Goal: Task Accomplishment & Management: Complete application form

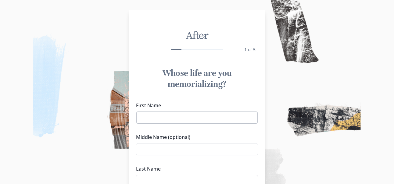
click at [174, 120] on input "First Name" at bounding box center [197, 118] width 122 height 12
type input "[PERSON_NAME]"
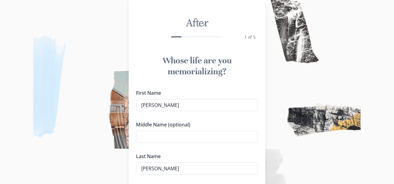
scroll to position [70, 0]
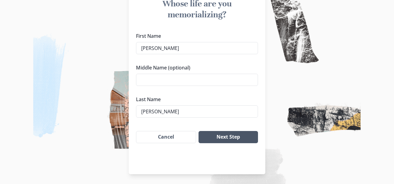
click at [221, 137] on button "Next Step" at bounding box center [228, 137] width 59 height 12
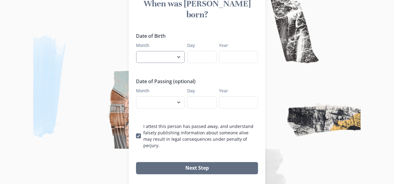
select select "7"
type input "12"
type input "1950"
select select "9"
type input "29"
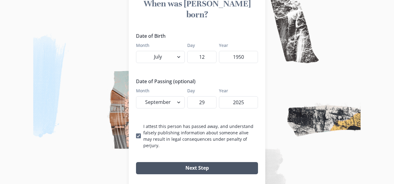
type input "2025"
click at [171, 162] on button "Next Step" at bounding box center [197, 168] width 122 height 12
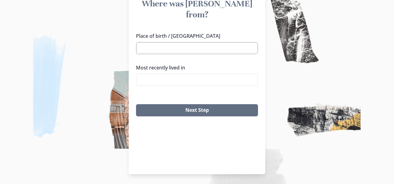
click at [159, 42] on input "Place of birth / [GEOGRAPHIC_DATA]" at bounding box center [197, 48] width 122 height 12
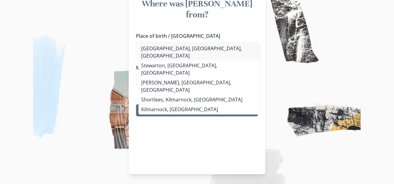
click at [181, 48] on li "[GEOGRAPHIC_DATA], [GEOGRAPHIC_DATA], [GEOGRAPHIC_DATA]" at bounding box center [199, 52] width 121 height 17
type input "[GEOGRAPHIC_DATA], [GEOGRAPHIC_DATA], [GEOGRAPHIC_DATA]"
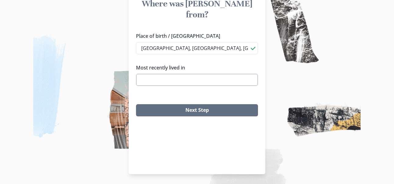
click at [175, 74] on input "Most recently lived in" at bounding box center [197, 80] width 122 height 12
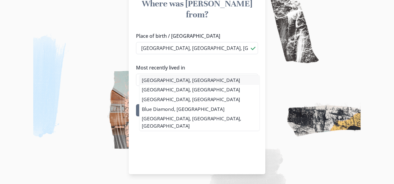
click at [160, 81] on li "[GEOGRAPHIC_DATA], [GEOGRAPHIC_DATA]" at bounding box center [199, 80] width 120 height 10
type input "[GEOGRAPHIC_DATA], [GEOGRAPHIC_DATA]"
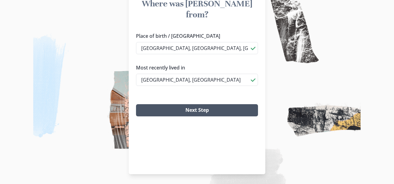
click at [169, 104] on button "Next Step" at bounding box center [197, 110] width 122 height 12
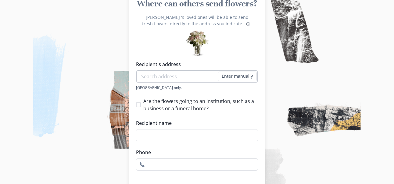
click at [162, 77] on input "Recipient's address" at bounding box center [197, 76] width 122 height 12
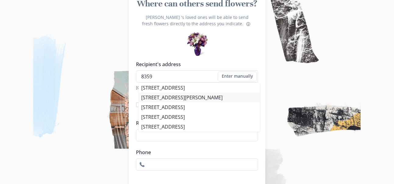
click at [157, 100] on div "Recipient's address 8359 Enter manually Address [GEOGRAPHIC_DATA] only. [STREET…" at bounding box center [197, 116] width 122 height 110
click at [157, 95] on li "[STREET_ADDRESS][PERSON_NAME]" at bounding box center [199, 98] width 121 height 10
type input "[STREET_ADDRESS][PERSON_NAME]"
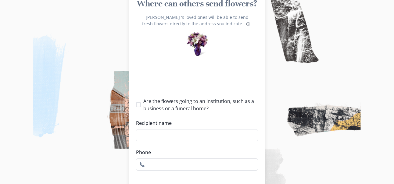
select select "NV"
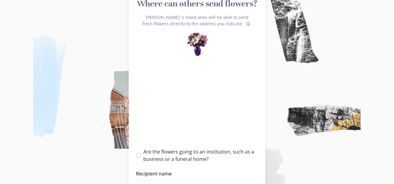
type input "1"
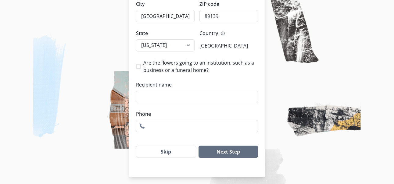
scroll to position [197, 0]
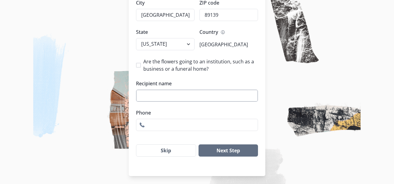
type input "f"
type input "[PERSON_NAME] Family"
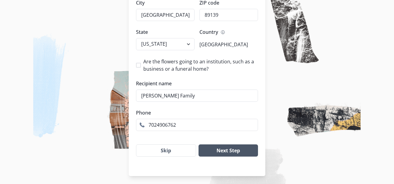
type input "7024906762"
click at [225, 148] on button "Next Step" at bounding box center [228, 151] width 59 height 12
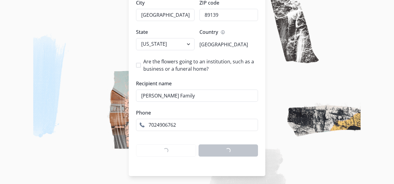
scroll to position [70, 0]
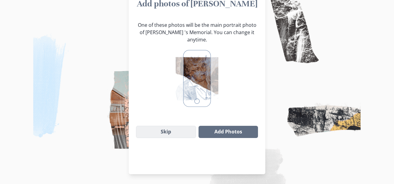
click at [174, 126] on button "Skip" at bounding box center [166, 132] width 60 height 12
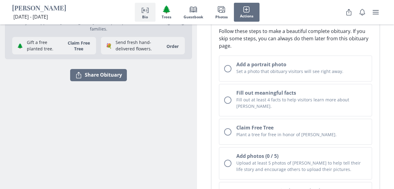
scroll to position [95, 0]
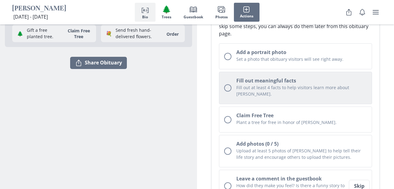
click at [228, 85] on div "Unchecked circle" at bounding box center [227, 87] width 7 height 7
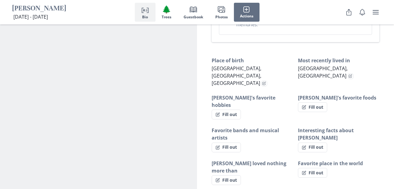
scroll to position [400, 0]
click at [235, 109] on button "Fill out" at bounding box center [226, 114] width 29 height 10
select select "[PERSON_NAME]'s favorite hobbies"
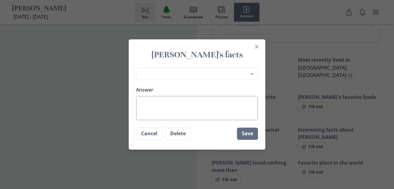
click at [167, 108] on textarea "Answer" at bounding box center [197, 108] width 122 height 24
type textarea "W"
type textarea "x"
type textarea "Wa"
type textarea "x"
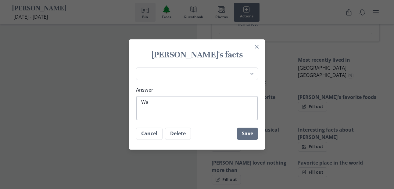
type textarea "Way"
type textarea "x"
type textarea "Wa"
type textarea "x"
type textarea "Wat"
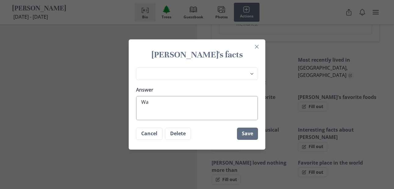
type textarea "x"
type textarea "Watc"
type textarea "x"
type textarea "Watch"
type textarea "x"
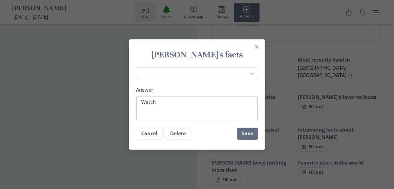
type textarea "Watchi"
type textarea "x"
type textarea "Watchin"
type textarea "x"
type textarea "Watching"
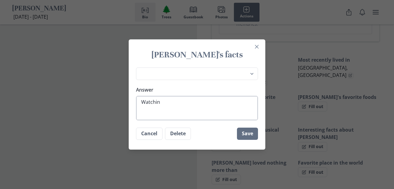
type textarea "x"
type textarea "Watching"
type textarea "x"
type textarea "Watching G"
type textarea "x"
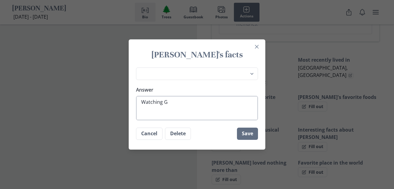
type textarea "Watching Go"
type textarea "x"
type textarea "Watching Gol"
type textarea "x"
type textarea "Watching Gold"
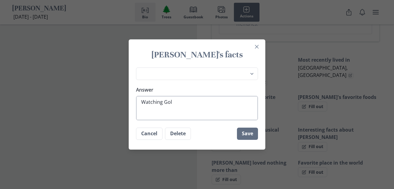
type textarea "x"
type textarea "Watching Gol"
type textarea "x"
type textarea "Watching Gold"
type textarea "x"
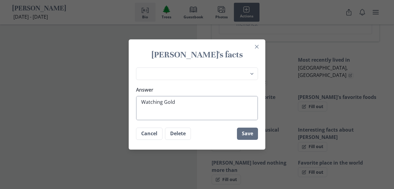
type textarea "Watching Gol"
type textarea "x"
type textarea "Watching Golf"
type textarea "x"
type textarea "Watching Golf,"
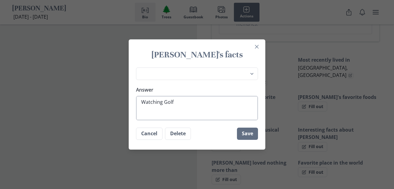
type textarea "x"
type textarea "Watching Golf,"
type textarea "x"
type textarea "Watching Golf, P"
type textarea "x"
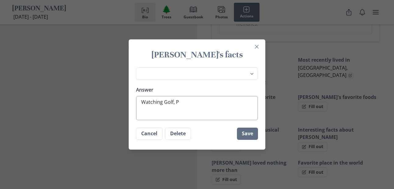
type textarea "Watching Golf, Pl"
type textarea "x"
type textarea "Watching Golf, Pla"
type textarea "x"
type textarea "Watching Golf, Play"
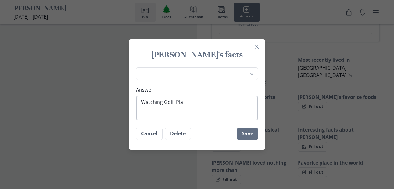
type textarea "x"
type textarea "Watching Golf, Playi"
type textarea "x"
type textarea "Watching Golf, Playin"
type textarea "x"
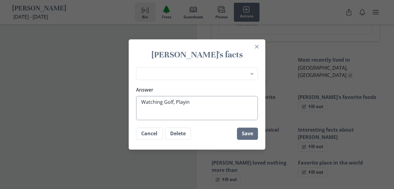
type textarea "Watching Golf, Playing"
type textarea "x"
type textarea "Watching Golf, Playing"
type textarea "x"
type textarea "Watching Golf, Playing G"
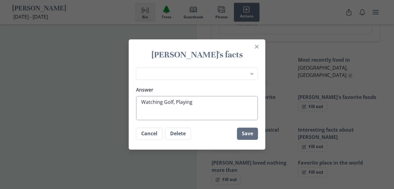
type textarea "x"
type textarea "Watching Golf, Playing Go"
type textarea "x"
type textarea "Watching Golf, Playing Gol"
type textarea "x"
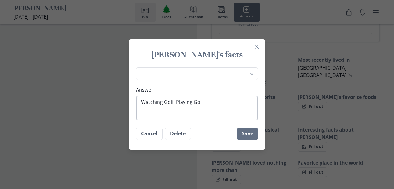
type textarea "Watching Golf, Playing Gold"
type textarea "x"
type textarea "Watching Golf, Playing Gol"
type textarea "x"
type textarea "Watching Golf, Playing Golf"
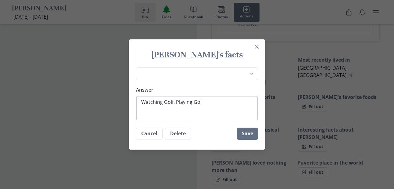
type textarea "x"
type textarea "Watching Golf, Playing Golf"
type textarea "x"
type textarea "Watching Golf, Playing Golf"
type textarea "x"
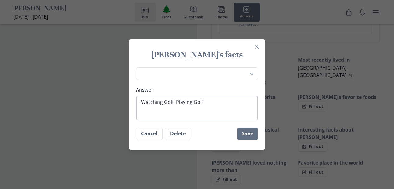
type textarea "Watching Golf, Playing Golf."
type textarea "x"
type textarea "Watching Golf, Playing Golf."
type textarea "x"
type textarea "Watching Golf, Playing Golf. W"
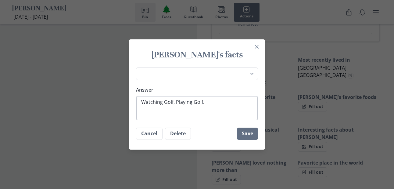
type textarea "x"
type textarea "Watching Golf, Playing Golf. Wa"
type textarea "x"
type textarea "Watching Golf, Playing Golf. Wat"
type textarea "x"
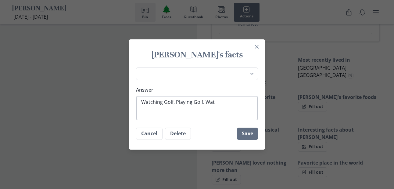
type textarea "Watching Golf, Playing Golf. Watc"
type textarea "x"
type textarea "Watching Golf, Playing Golf. Watch"
type textarea "x"
type textarea "Watching Golf, Playing Golf. Watchi"
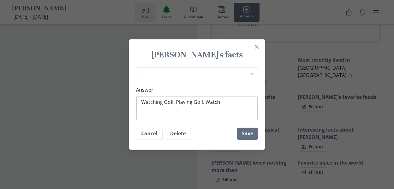
type textarea "x"
type textarea "Watching Golf, Playing Golf. Watchin"
type textarea "x"
type textarea "Watching Golf, Playing Golf. Watching"
type textarea "x"
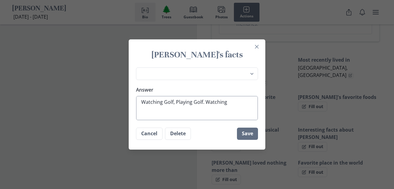
type textarea "Watching Golf, Playing Golf. Watching"
type textarea "x"
type textarea "Watching Golf, Playing Golf. Watching P"
type textarea "x"
type textarea "Watching Golf, Playing Golf. Watching Ph"
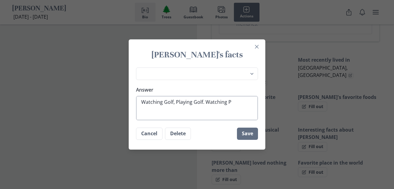
type textarea "x"
type textarea "Watching Golf, Playing Golf. Watching Phi"
type textarea "x"
type textarea "Watching Golf, Playing Golf. Watching Phil"
type textarea "x"
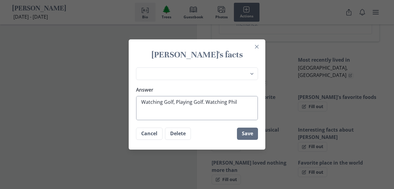
type textarea "Watching Golf, Playing Golf. Watching Phila"
type textarea "x"
type textarea "Watching Golf, Playing Golf. Watching Philad"
type textarea "x"
type textarea "Watching Golf, Playing Golf. Watching Philade"
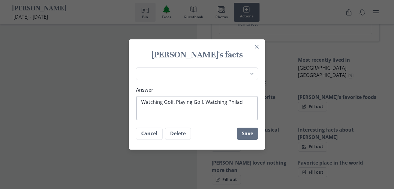
type textarea "x"
type textarea "Watching Golf, Playing Golf. Watching Philadel"
type textarea "x"
type textarea "Watching Golf, Playing Golf. Watching Philadelp"
type textarea "x"
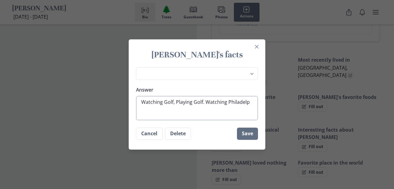
type textarea "Watching Golf, Playing Golf. Watching Philadelph"
type textarea "x"
type textarea "Watching Golf, Playing Golf. Watching Philadelphi"
type textarea "x"
type textarea "Watching Golf, Playing Golf. Watching [GEOGRAPHIC_DATA]"
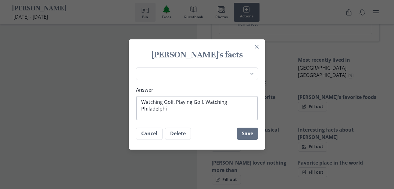
type textarea "x"
type textarea "Watching Golf, Playing Golf. Watching [GEOGRAPHIC_DATA]"
type textarea "x"
type textarea "Watching Golf, Playing Golf. Watching [GEOGRAPHIC_DATA] E"
type textarea "x"
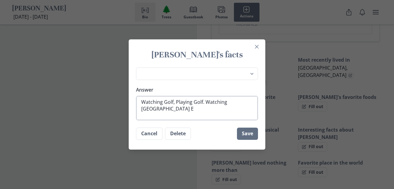
type textarea "Watching Golf, Playing Golf. Watching [GEOGRAPHIC_DATA] Ea"
type textarea "x"
type textarea "Watching Golf, Playing Golf. Watching Philadelphia Eag"
type textarea "x"
type textarea "Watching Golf, Playing Golf. Watching Philadelphia Eagl"
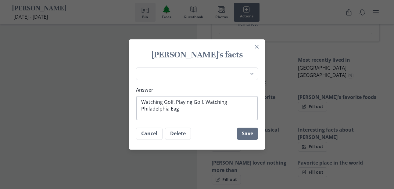
type textarea "x"
type textarea "Watching Golf, Playing Golf. Watching Philadelphia Eagle"
type textarea "x"
type textarea "Watching Golf, Playing Golf. Watching Philadelphia Eagles"
type textarea "x"
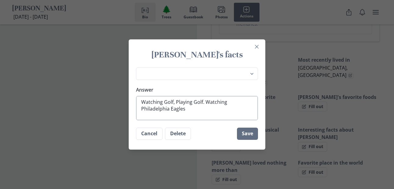
type textarea "Watching Golf, Playing Golf. Watching Philadelphia Eagles"
type textarea "x"
type textarea "Watching Golf, Playing Golf. Watching Philadelphia Eagles w"
type textarea "x"
type textarea "Watching Golf, Playing Golf. Watching Philadelphia Eagles wi"
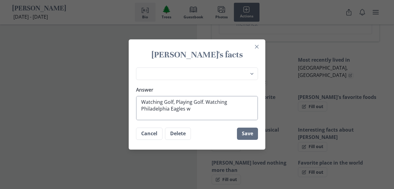
type textarea "x"
type textarea "Watching Golf, Playing Golf. Watching Philadelphia Eagles wir"
type textarea "x"
type textarea "Watching Golf, Playing Golf. Watching Philadelphia Eagles wirh"
type textarea "x"
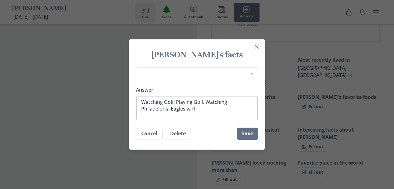
type textarea "Watching Golf, Playing Golf. Watching Philadelphia Eagles wir"
type textarea "x"
type textarea "Watching Golf, Playing Golf. Watching Philadelphia Eagles wi"
type textarea "x"
type textarea "Watching Golf, Playing Golf. Watching Philadelphia Eagles wit"
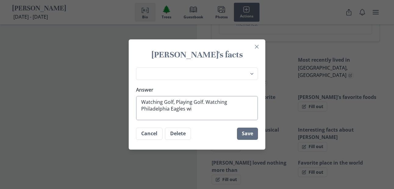
type textarea "x"
type textarea "Watching Golf, Playing Golf. Watching Philadelphia Eagles with"
type textarea "x"
type textarea "Watching Golf, Playing Golf. Watching Philadelphia Eagles with"
type textarea "x"
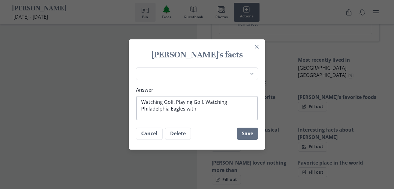
type textarea "Watching Golf, Playing Golf. Watching Philadelphia Eagles with h"
type textarea "x"
type textarea "Watching Golf, Playing Golf. Watching Philadelphia Eagles with hi"
type textarea "x"
type textarea "Watching Golf, Playing Golf. Watching Philadelphia Eagles with his"
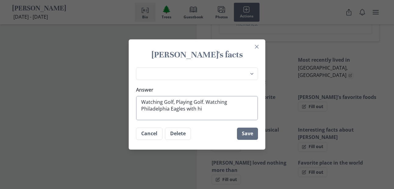
type textarea "x"
type textarea "Watching Golf, Playing Golf. Watching Philadelphia Eagles with his"
type textarea "x"
type textarea "Watching Golf, Playing Golf. Watching Philadelphia Eagles with his h"
type textarea "x"
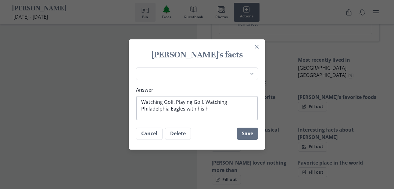
type textarea "Watching Golf, Playing Golf. Watching Philadelphia Eagles with his"
type textarea "x"
type textarea "Watching Golf, Playing Golf. Watching Philadelphia Eagles with his h"
type textarea "x"
type textarea "Watching Golf, Playing Golf. Watching Philadelphia Eagles with his"
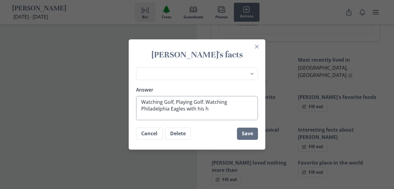
type textarea "x"
type textarea "Watching Golf, Playing Golf. Watching Philadelphia Eagles with his g"
type textarea "x"
type textarea "Watching Golf, Playing Golf. Watching Philadelphia Eagles with his gr"
type textarea "x"
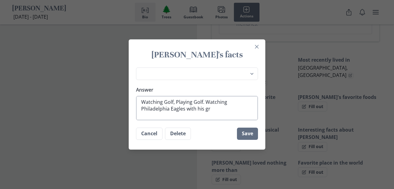
type textarea "Watching Golf, Playing Golf. Watching Philadelphia Eagles with his gra"
type textarea "x"
type textarea "Watching Golf, Playing Golf. Watching Philadelphia Eagles with his gran"
type textarea "x"
type textarea "Watching Golf, Playing Golf. Watching Philadelphia Eagles with his grand"
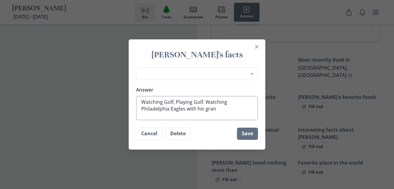
type textarea "x"
type textarea "Watching Golf, Playing Golf. Watching Philadelphia Eagles with his grand"
type textarea "x"
type textarea "Watching Golf, Playing Golf. Watching Philadelphia Eagles with his grand"
click at [242, 132] on button "Save" at bounding box center [247, 133] width 21 height 12
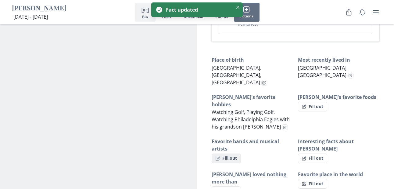
click at [229, 153] on button "Fill out" at bounding box center [226, 158] width 29 height 10
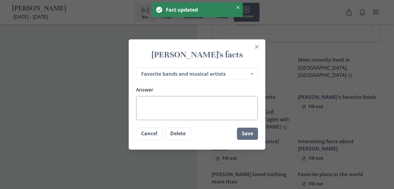
click at [188, 105] on textarea "Answer" at bounding box center [197, 108] width 122 height 24
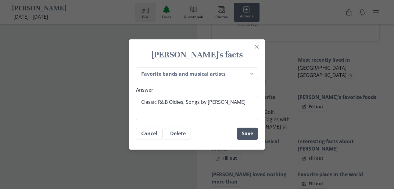
click at [244, 132] on button "Save" at bounding box center [247, 133] width 21 height 12
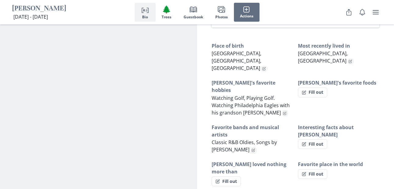
scroll to position [400, 0]
click at [308, 169] on button "Fill out" at bounding box center [312, 174] width 29 height 10
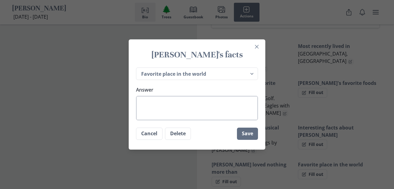
click at [154, 101] on textarea "Answer" at bounding box center [197, 108] width 122 height 24
click at [251, 133] on button "Save" at bounding box center [247, 133] width 21 height 12
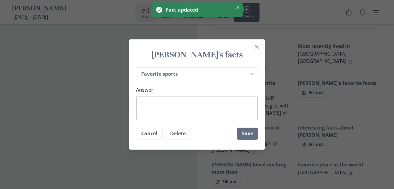
click at [185, 109] on textarea "Answer" at bounding box center [197, 108] width 122 height 24
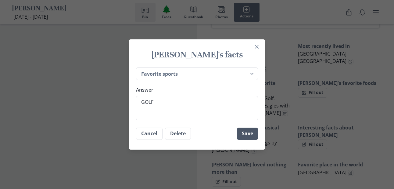
click at [247, 134] on button "Save" at bounding box center [247, 133] width 21 height 12
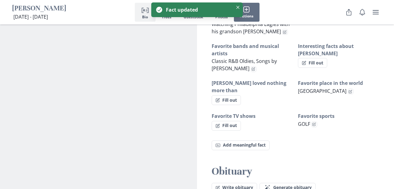
scroll to position [478, 0]
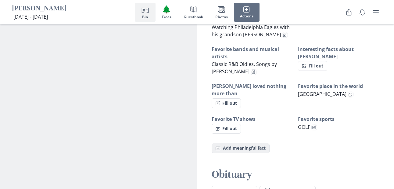
click at [251, 143] on button "Fact Add meaningful fact" at bounding box center [241, 148] width 58 height 10
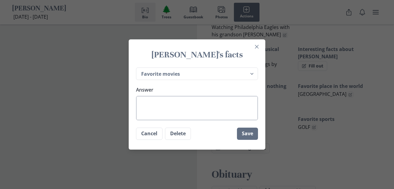
click at [232, 101] on textarea "Answer" at bounding box center [197, 108] width 122 height 24
click at [189, 108] on textarea "Answer" at bounding box center [197, 108] width 122 height 24
click at [254, 133] on button "Save" at bounding box center [247, 133] width 21 height 12
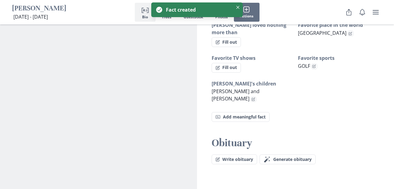
scroll to position [555, 0]
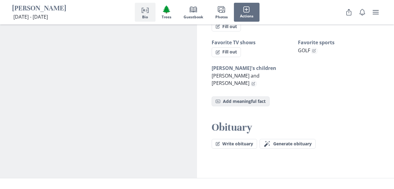
click at [254, 96] on button "Fact Add meaningful fact" at bounding box center [241, 101] width 58 height 10
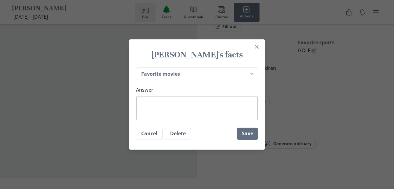
click at [180, 98] on textarea "Answer" at bounding box center [197, 108] width 122 height 24
click at [243, 131] on button "Save" at bounding box center [247, 133] width 21 height 12
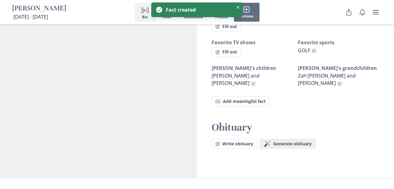
click at [281, 141] on span "Generate obituary" at bounding box center [292, 143] width 38 height 5
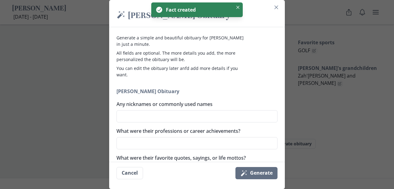
click at [191, 116] on textarea "Any nicknames or commonly used names" at bounding box center [196, 116] width 161 height 12
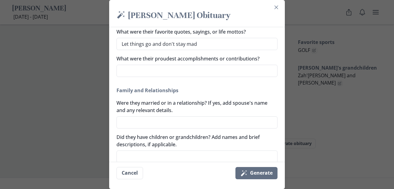
scroll to position [132, 0]
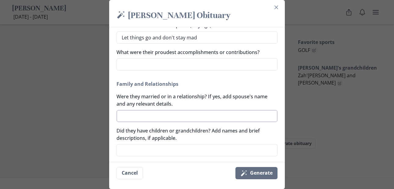
click at [175, 113] on textarea "Were they married or in a relationship? If yes, add spouse's name and any relev…" at bounding box center [196, 116] width 161 height 12
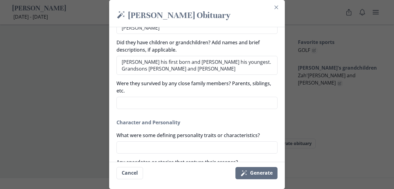
scroll to position [224, 0]
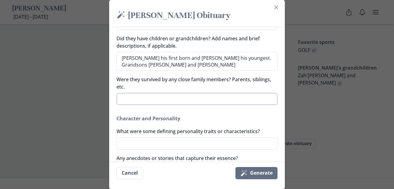
click at [220, 101] on textarea "Were they survived by any close family members? Parents, siblings, etc." at bounding box center [196, 99] width 161 height 12
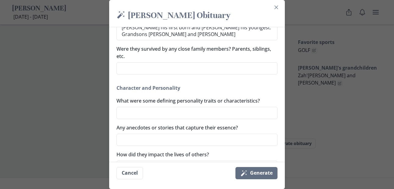
scroll to position [276, 0]
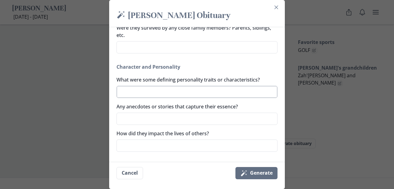
click at [207, 94] on textarea "What were some defining personality traits or characteristics?" at bounding box center [196, 92] width 161 height 12
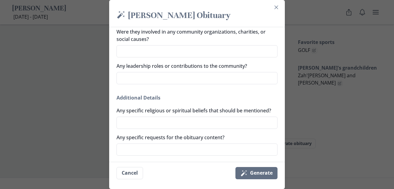
scroll to position [458, 0]
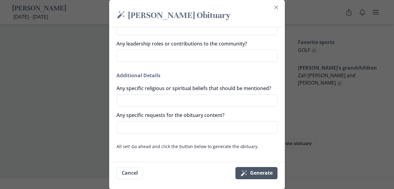
click at [260, 172] on button "Magic wand Generate" at bounding box center [256, 173] width 42 height 12
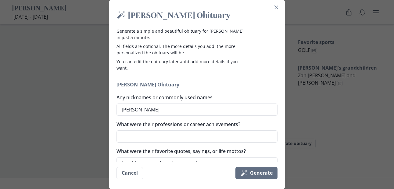
scroll to position [0, 0]
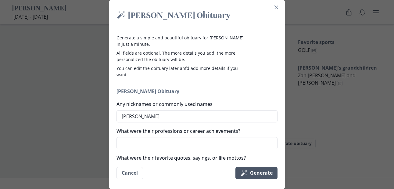
click at [245, 174] on icon "submit" at bounding box center [244, 173] width 6 height 6
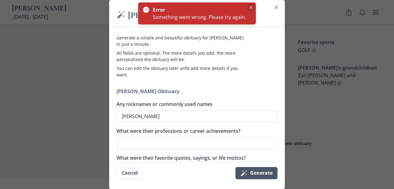
click at [250, 7] on icon "Close" at bounding box center [250, 7] width 3 height 3
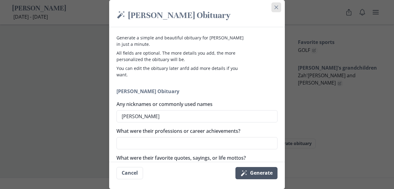
click at [279, 9] on button "Close" at bounding box center [276, 7] width 10 height 10
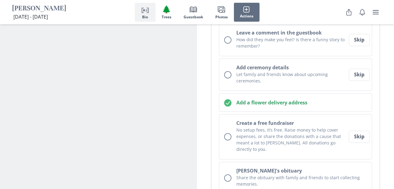
scroll to position [195, 0]
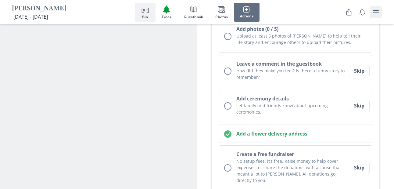
click at [372, 10] on button "user menu" at bounding box center [376, 12] width 12 height 12
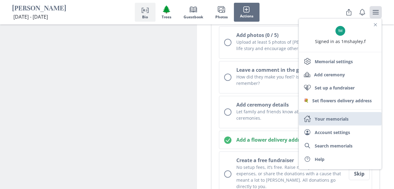
click at [336, 124] on link "Home Your memorials" at bounding box center [340, 118] width 83 height 13
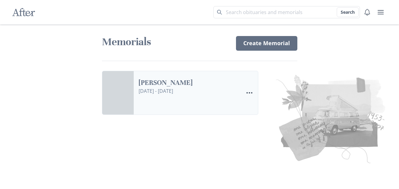
click at [228, 87] on link "[PERSON_NAME]" at bounding box center [188, 82] width 100 height 9
